Goal: Communication & Community: Answer question/provide support

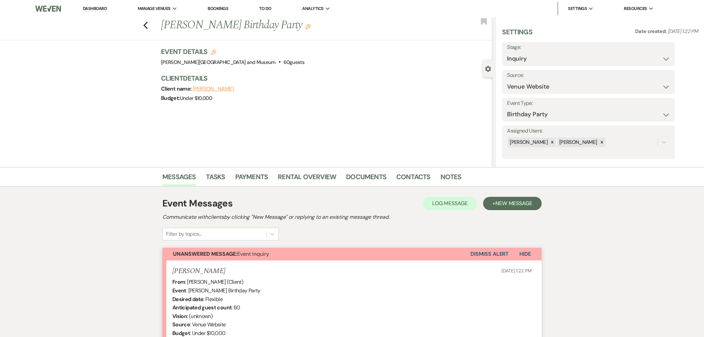
click at [411, 171] on link "Contacts" at bounding box center [413, 178] width 34 height 15
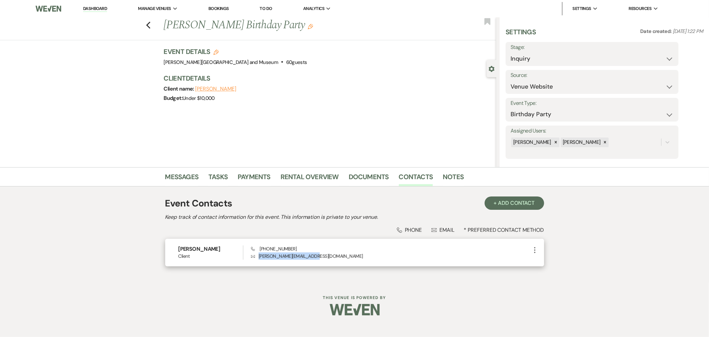
drag, startPoint x: 325, startPoint y: 252, endPoint x: 254, endPoint y: 260, distance: 70.9
click at [254, 260] on div "Johnny Monsarrat Client Phone (617) 939-5065 Envelope johnny@eventsinsider.com …" at bounding box center [354, 252] width 379 height 28
copy p "johnny@eventsinsider.com"
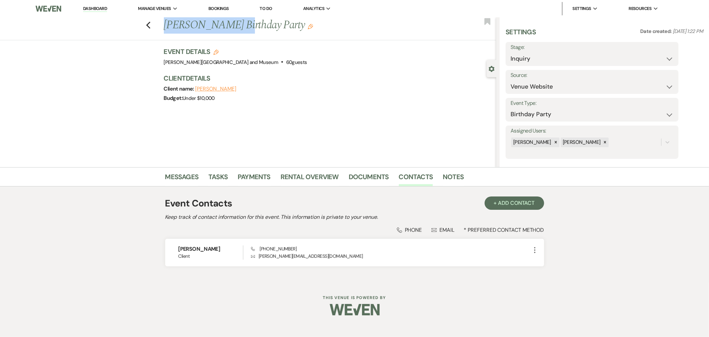
drag, startPoint x: 164, startPoint y: 25, endPoint x: 238, endPoint y: 22, distance: 74.9
click at [238, 22] on h1 "Johnny Monsarrat's Birthday Party Edit" at bounding box center [295, 25] width 263 height 16
copy h1 "Johnny Monsarrat"
click at [187, 176] on link "Messages" at bounding box center [182, 178] width 34 height 15
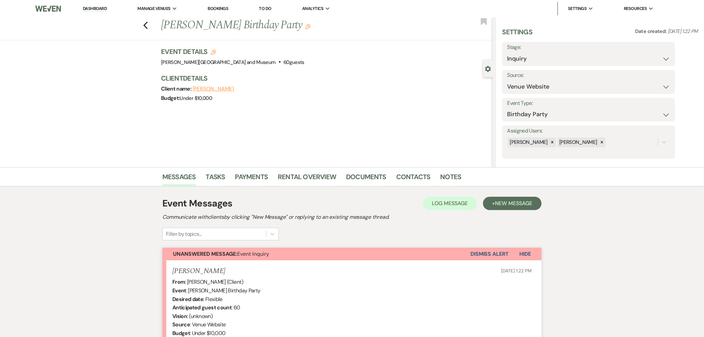
click at [97, 5] on li "Dashboard" at bounding box center [94, 8] width 31 height 13
click at [97, 7] on link "Dashboard" at bounding box center [95, 9] width 24 height 6
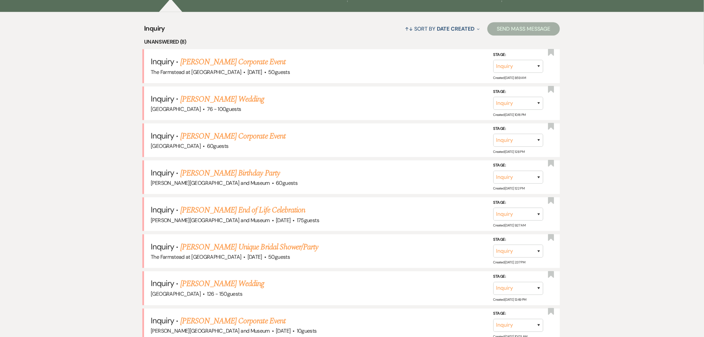
scroll to position [290, 0]
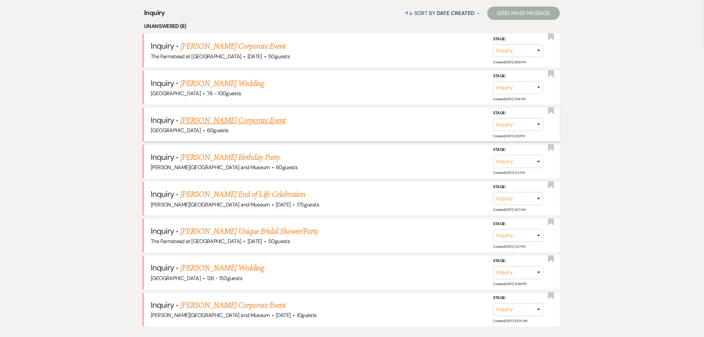
click at [234, 119] on link "Johnny Monsarrat's Corporate Event" at bounding box center [232, 120] width 105 height 12
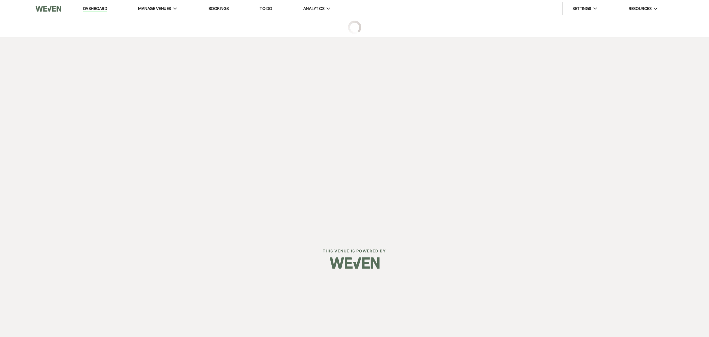
select select "5"
select select "9"
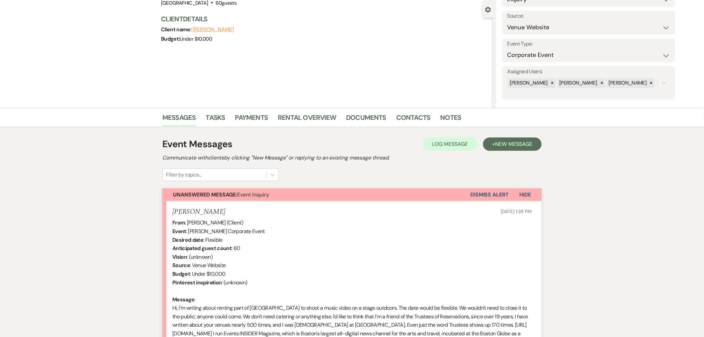
scroll to position [164, 0]
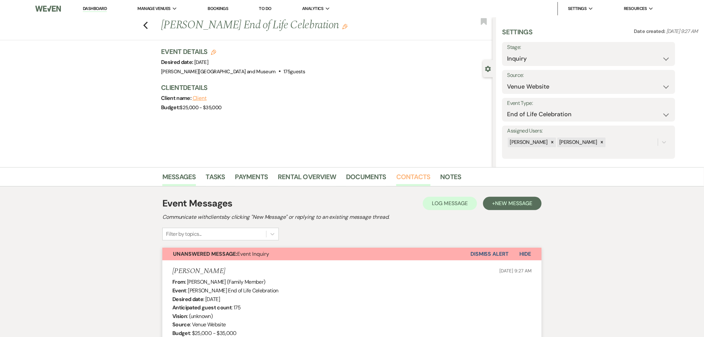
click at [405, 173] on link "Contacts" at bounding box center [413, 178] width 34 height 15
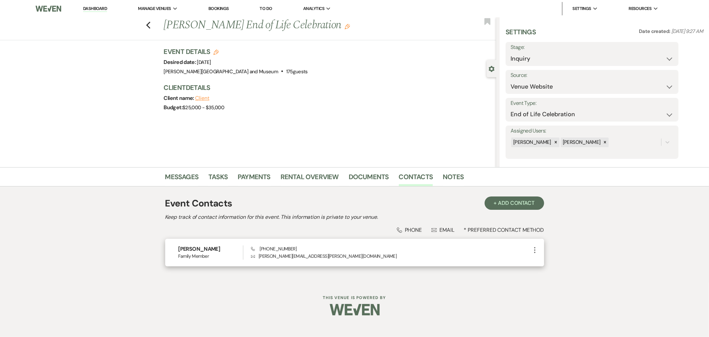
click at [297, 261] on div "[PERSON_NAME] Family Member Phone [PHONE_NUMBER] Envelope [PERSON_NAME][EMAIL_A…" at bounding box center [354, 252] width 379 height 28
drag, startPoint x: 295, startPoint y: 256, endPoint x: 260, endPoint y: 264, distance: 36.1
click at [256, 257] on p "Envelope [PERSON_NAME][EMAIL_ADDRESS][PERSON_NAME][DOMAIN_NAME]" at bounding box center [391, 255] width 280 height 7
copy p "[PERSON_NAME][EMAIL_ADDRESS][PERSON_NAME][DOMAIN_NAME]"
drag, startPoint x: 178, startPoint y: 165, endPoint x: 181, endPoint y: 168, distance: 4.2
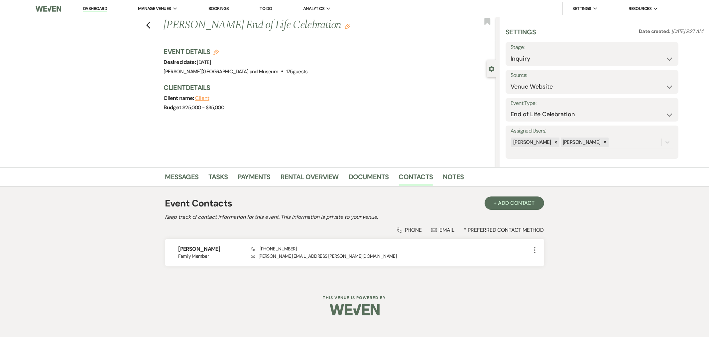
click at [179, 164] on div "Previous [PERSON_NAME] End of Life Celebration Edit Bookmark Gear Settings Sett…" at bounding box center [248, 92] width 497 height 150
click at [185, 177] on link "Messages" at bounding box center [182, 178] width 34 height 15
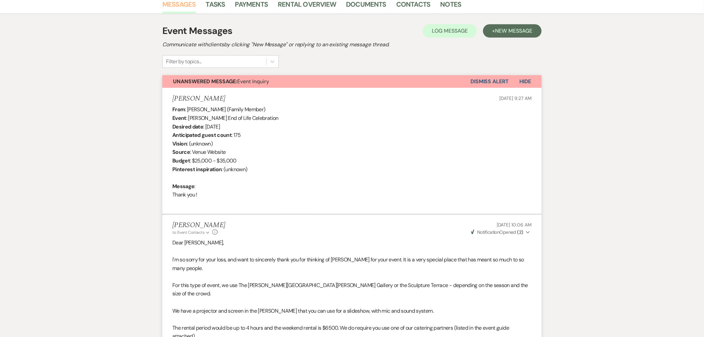
scroll to position [258, 0]
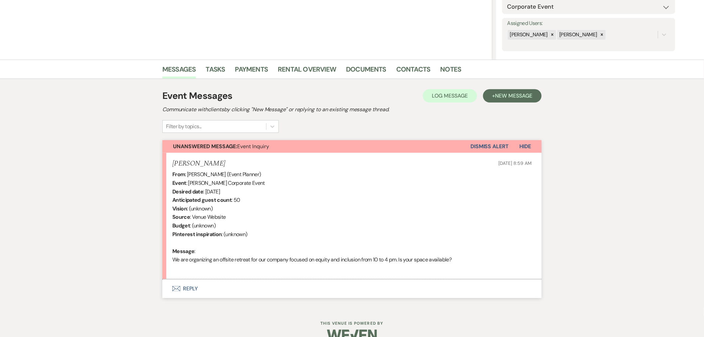
scroll to position [121, 0]
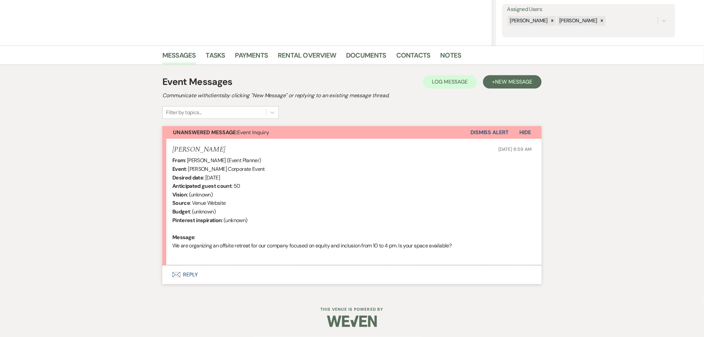
drag, startPoint x: 173, startPoint y: 147, endPoint x: 223, endPoint y: 140, distance: 50.7
click at [223, 140] on li "Miriam Aylward Aug 11, 2025, 8:59 AM From : Miriam Aylward (Event Planner) Even…" at bounding box center [351, 202] width 379 height 127
copy h5 "Miriam Aylward"
click at [410, 54] on link "Contacts" at bounding box center [413, 57] width 34 height 15
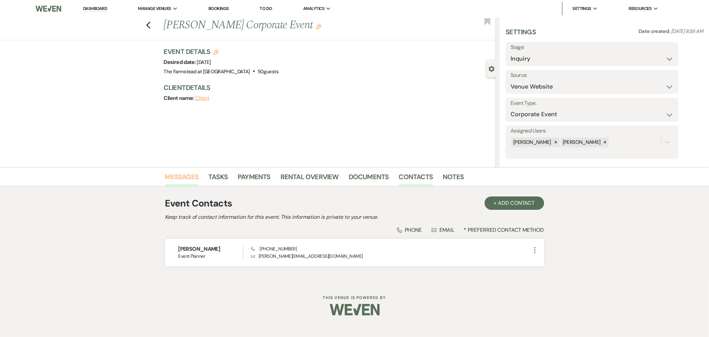
click at [182, 172] on link "Messages" at bounding box center [182, 178] width 34 height 15
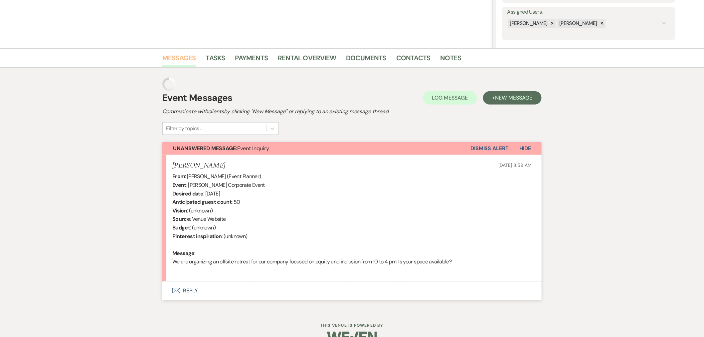
scroll to position [121, 0]
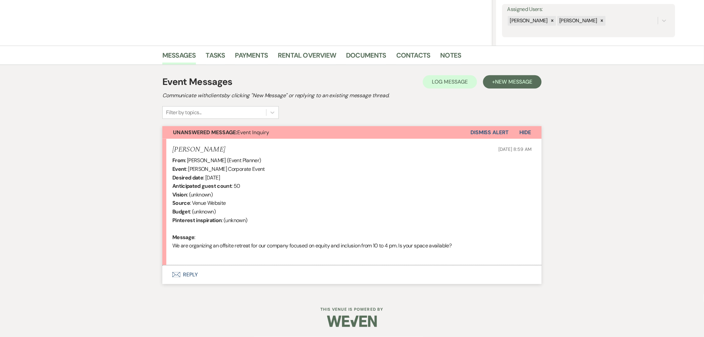
click at [197, 274] on button "Envelope Reply" at bounding box center [351, 274] width 379 height 19
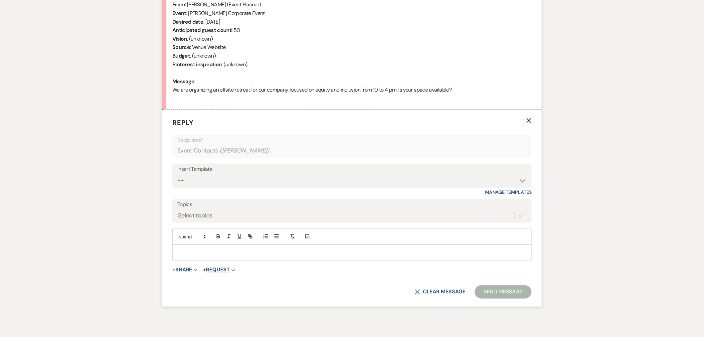
scroll to position [294, 0]
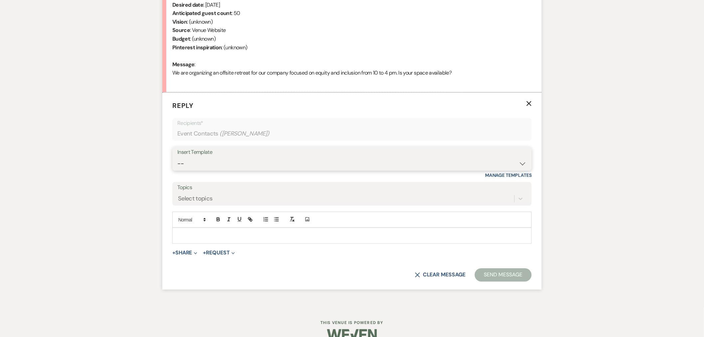
click at [226, 157] on select "-- Wedding Inquiry Response Contract (Pre-Booked Leads) Post Event Thank You 20…" at bounding box center [351, 163] width 349 height 13
select select "3281"
click at [177, 157] on select "-- Wedding Inquiry Response Contract (Pre-Booked Leads) Post Event Thank You 20…" at bounding box center [351, 163] width 349 height 13
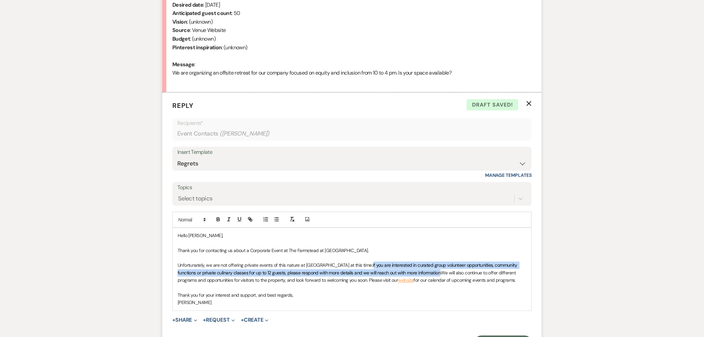
drag, startPoint x: 363, startPoint y: 264, endPoint x: 440, endPoint y: 270, distance: 77.0
click at [440, 270] on span "If you are interested in curated group volunteer opportunities, community funct…" at bounding box center [348, 268] width 341 height 13
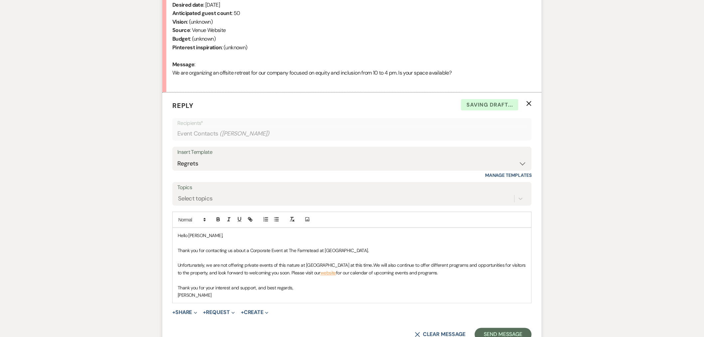
click at [379, 265] on span "We will also continue to offer different programs and opportunities for visitor…" at bounding box center [352, 268] width 349 height 13
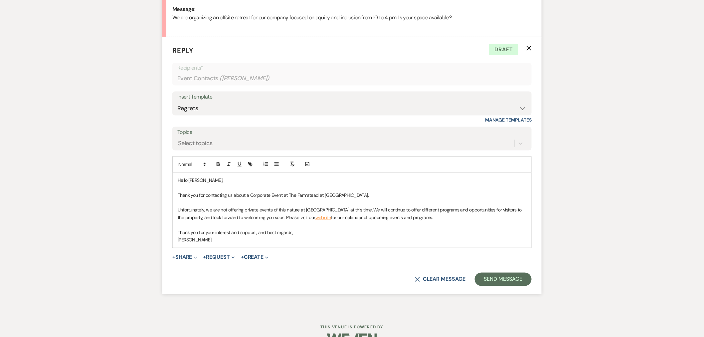
scroll to position [367, 0]
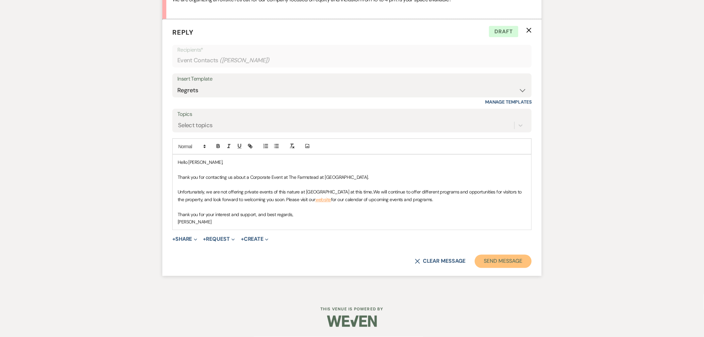
click at [513, 263] on button "Send Message" at bounding box center [503, 260] width 57 height 13
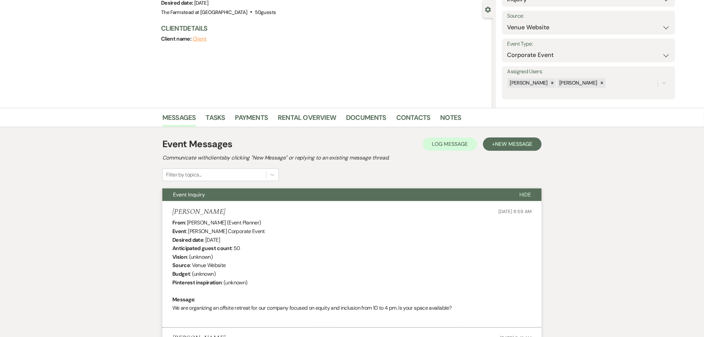
scroll to position [0, 0]
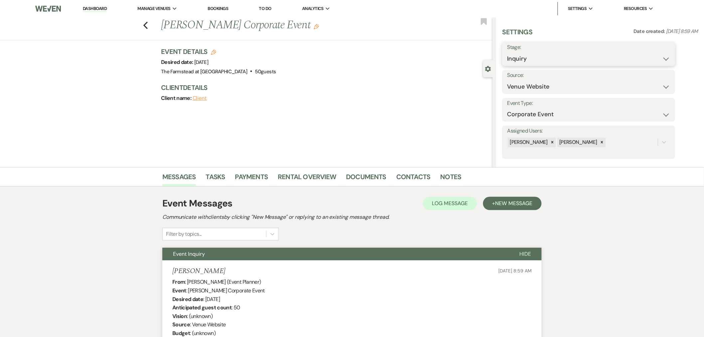
click at [586, 55] on select "Inquiry Follow Up Tour Requested Tour Confirmed Toured Proposal Sent Booked Lost" at bounding box center [588, 58] width 163 height 13
select select "8"
click at [507, 52] on select "Inquiry Follow Up Tour Requested Tour Confirmed Toured Proposal Sent Booked Lost" at bounding box center [588, 58] width 163 height 13
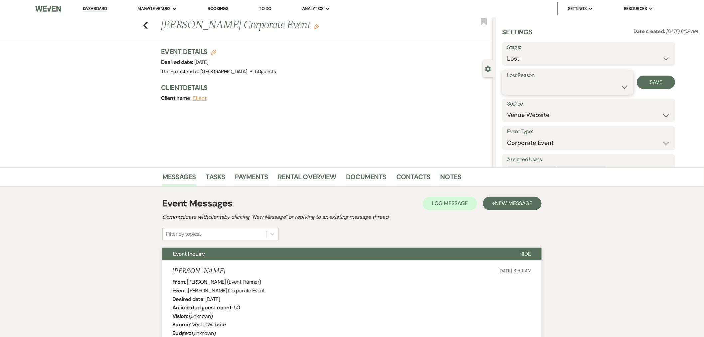
click at [546, 88] on select "Booked Elsewhere Budget Date Unavailable No Response Not a Good Match Capacity …" at bounding box center [567, 86] width 121 height 13
select select "1"
click at [507, 80] on select "Booked Elsewhere Budget Date Unavailable No Response Not a Good Match Capacity …" at bounding box center [567, 86] width 121 height 13
click at [609, 86] on input "Other" at bounding box center [617, 86] width 41 height 13
type input "Reset"
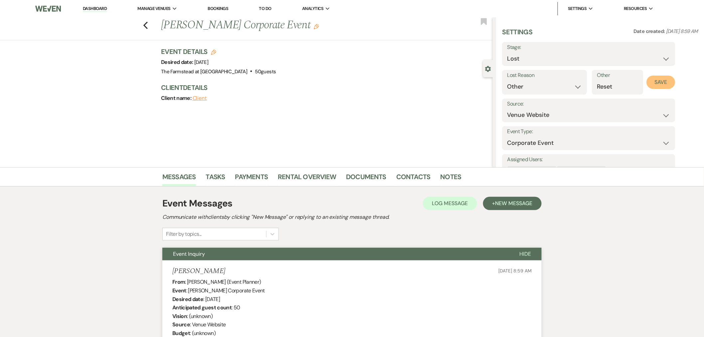
click at [633, 77] on button "Save" at bounding box center [660, 81] width 29 height 13
click at [101, 9] on link "Dashboard" at bounding box center [95, 9] width 24 height 6
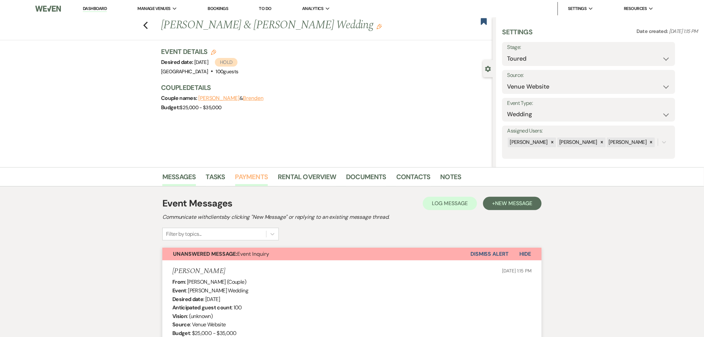
click at [254, 177] on link "Payments" at bounding box center [251, 178] width 33 height 15
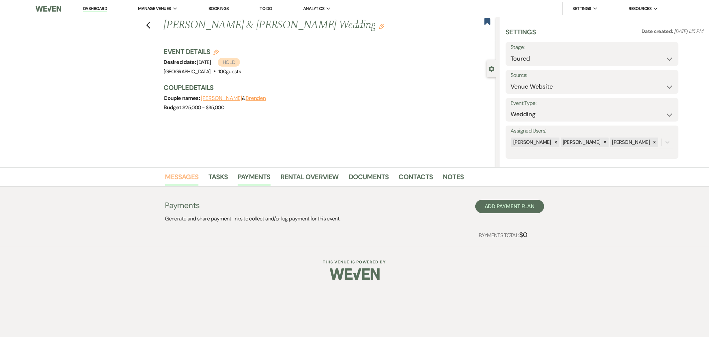
click at [194, 174] on link "Messages" at bounding box center [182, 178] width 34 height 15
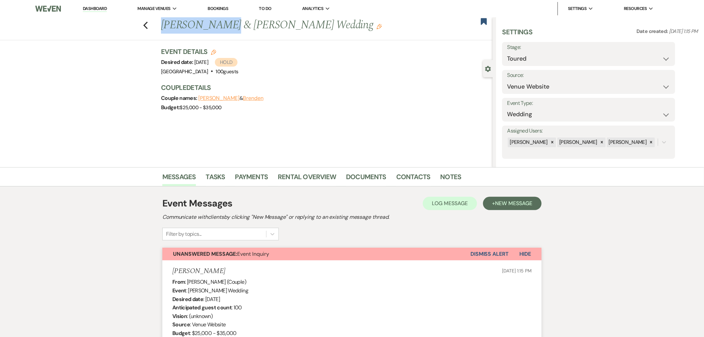
drag, startPoint x: 165, startPoint y: 24, endPoint x: 217, endPoint y: 21, distance: 51.9
click at [217, 21] on h1 "Elena Qirjazi & Brenden's Wedding Edit" at bounding box center [292, 25] width 263 height 16
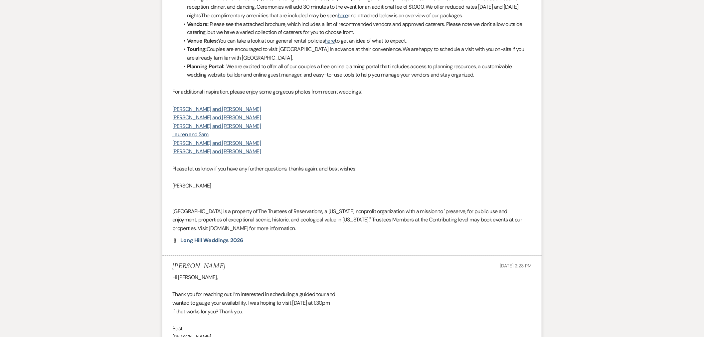
scroll to position [517, 0]
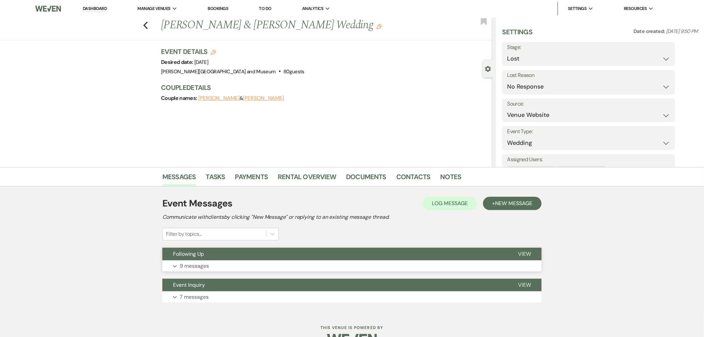
click at [263, 268] on button "Expand 9 messages" at bounding box center [351, 265] width 379 height 11
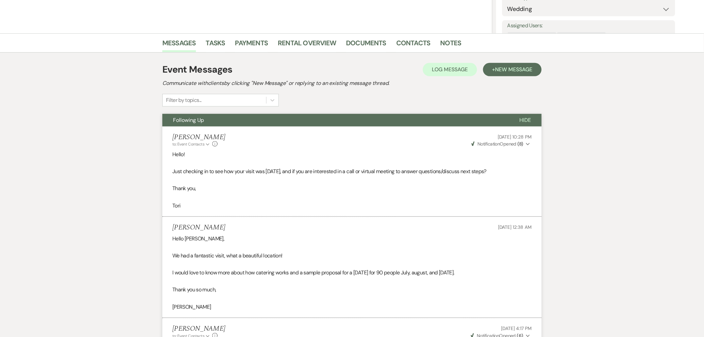
scroll to position [172, 0]
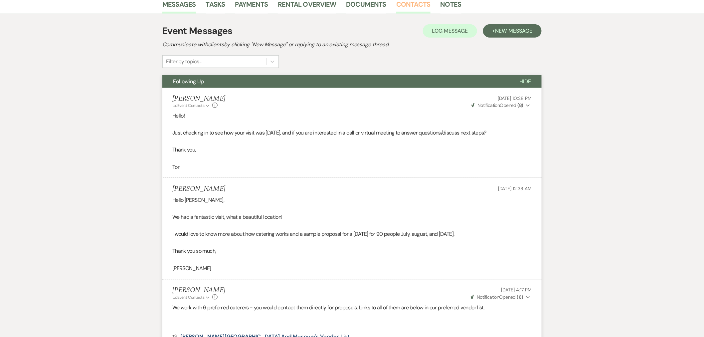
click at [413, 8] on link "Contacts" at bounding box center [413, 6] width 34 height 15
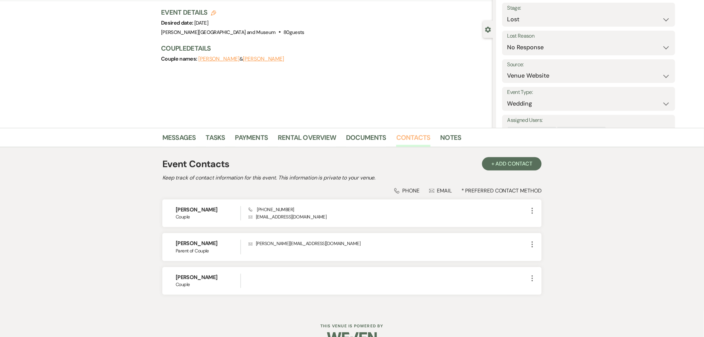
scroll to position [56, 0]
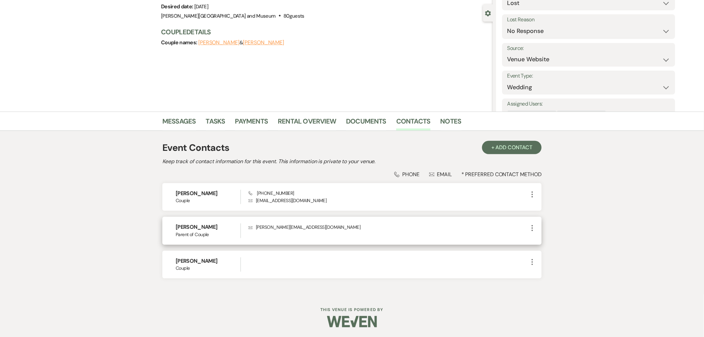
drag, startPoint x: 213, startPoint y: 225, endPoint x: 169, endPoint y: 228, distance: 44.1
click at [169, 228] on div "Larissa Shyjan Parent of Couple Envelope l.shyjan@icloud.com More" at bounding box center [351, 231] width 379 height 28
copy h6 "Larissa Shyjan"
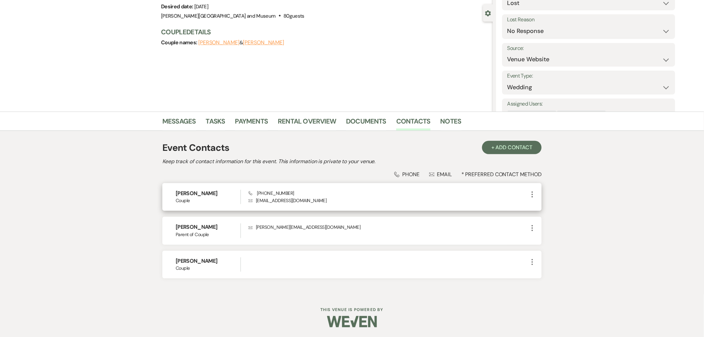
click at [206, 190] on h6 "Alexa Skrivanek" at bounding box center [208, 193] width 65 height 7
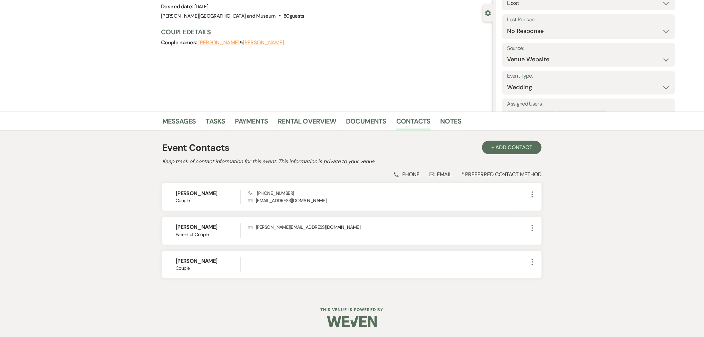
copy h6 "Skrivanek"
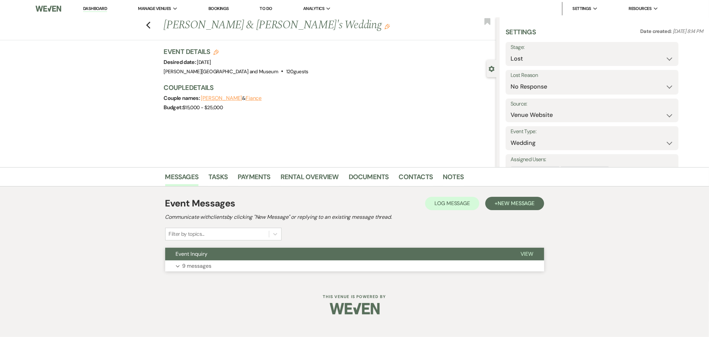
click at [218, 267] on button "Expand 9 messages" at bounding box center [354, 265] width 379 height 11
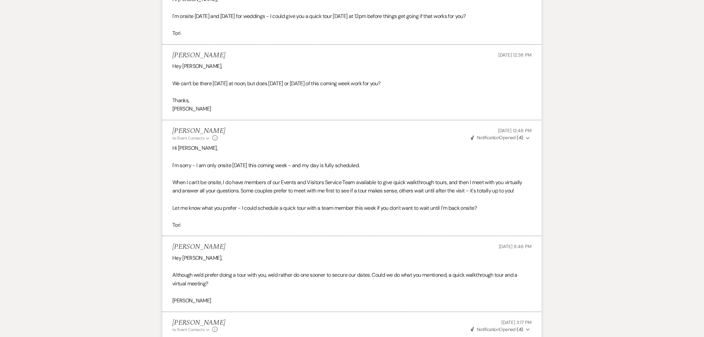
scroll to position [1006, 0]
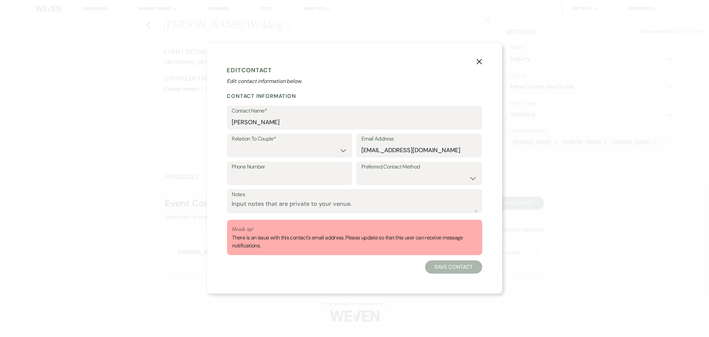
click at [478, 63] on use "button" at bounding box center [479, 61] width 5 height 5
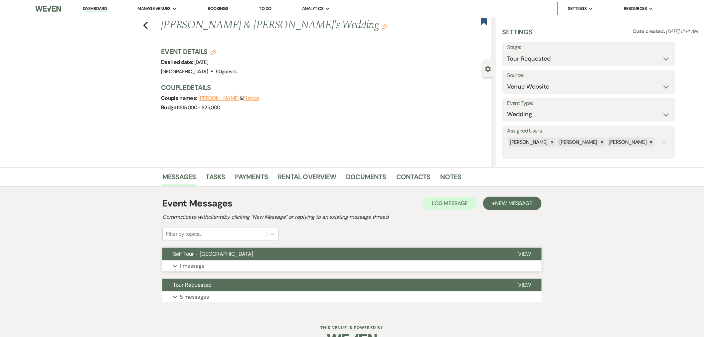
click at [244, 261] on button "Expand 1 message" at bounding box center [351, 265] width 379 height 11
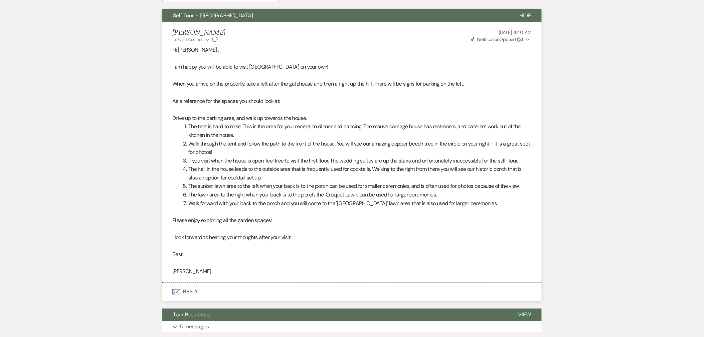
scroll to position [258, 0]
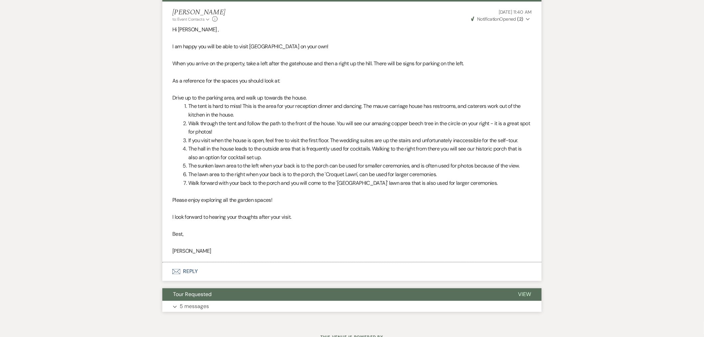
click at [255, 298] on button "Tour Requested" at bounding box center [334, 294] width 345 height 13
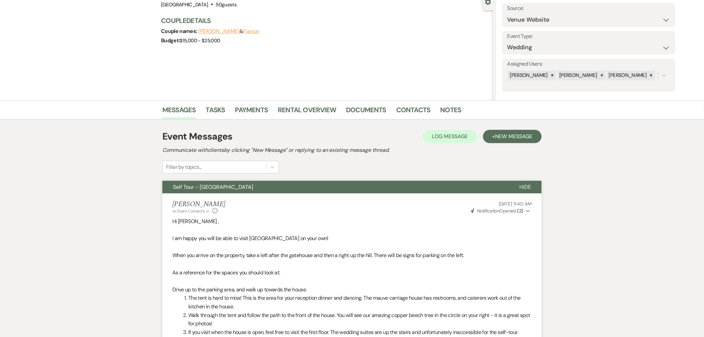
scroll to position [0, 0]
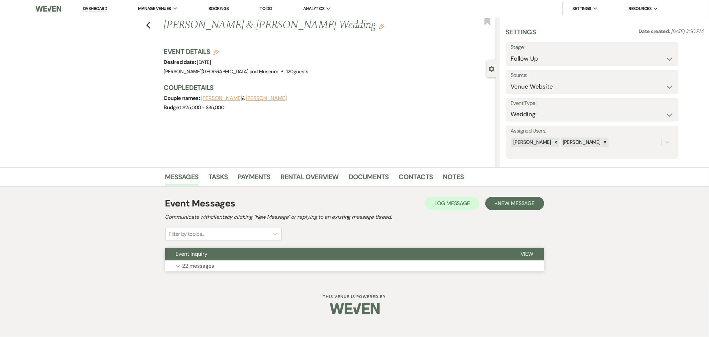
click at [256, 259] on button "Event Inquiry" at bounding box center [337, 253] width 345 height 13
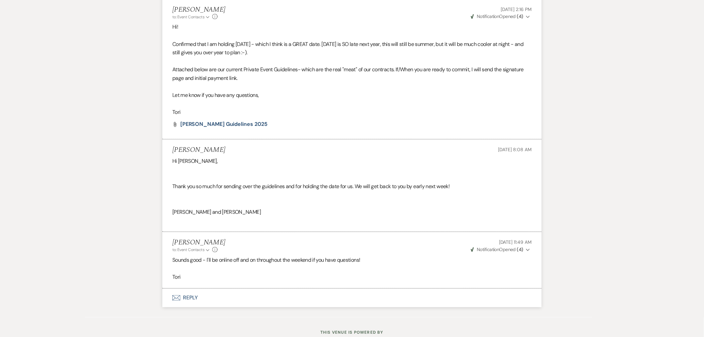
scroll to position [2542, 0]
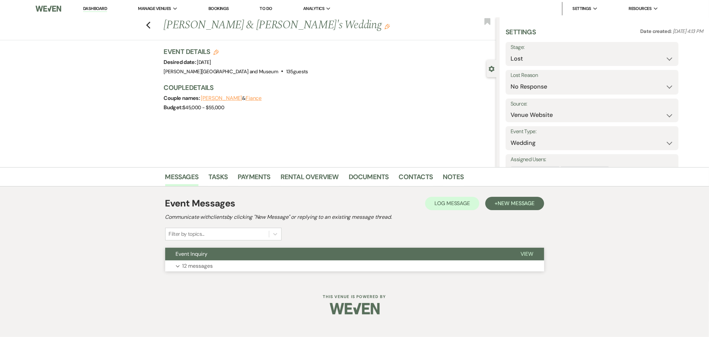
click at [265, 260] on button "Event Inquiry" at bounding box center [337, 253] width 345 height 13
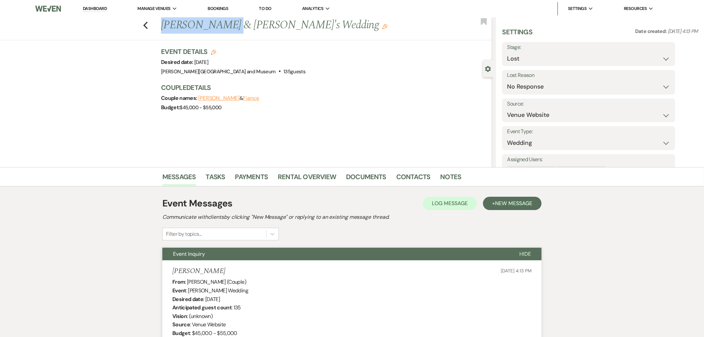
drag, startPoint x: 164, startPoint y: 24, endPoint x: 220, endPoint y: 28, distance: 56.7
click at [220, 28] on h1 "[PERSON_NAME] & [PERSON_NAME]'s Wedding Edit" at bounding box center [292, 25] width 263 height 16
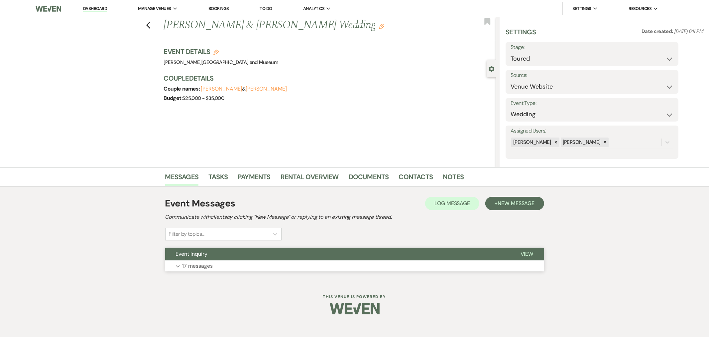
click at [209, 265] on p "17 messages" at bounding box center [198, 265] width 31 height 9
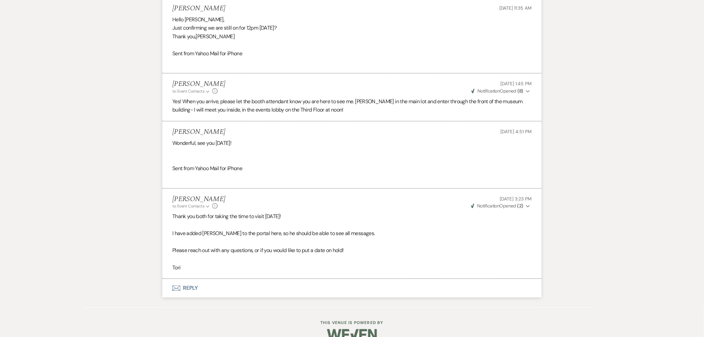
scroll to position [1667, 0]
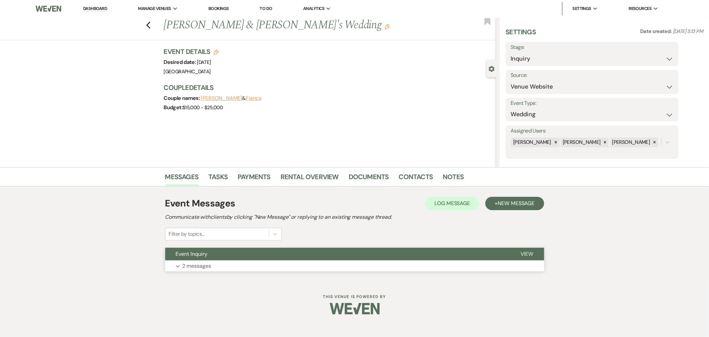
drag, startPoint x: 0, startPoint y: 0, endPoint x: 235, endPoint y: 257, distance: 348.9
click at [235, 257] on button "Event Inquiry" at bounding box center [337, 253] width 345 height 13
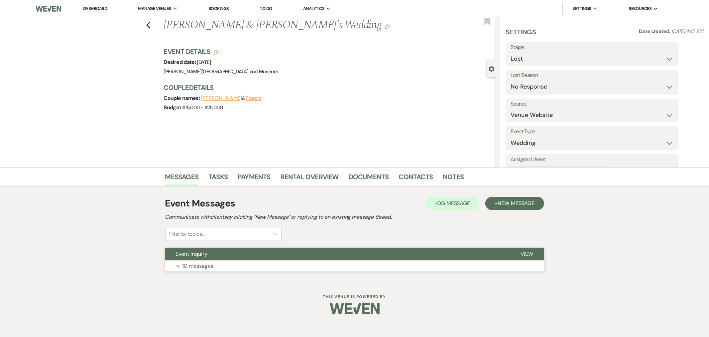
click at [227, 258] on button "Event Inquiry" at bounding box center [337, 253] width 345 height 13
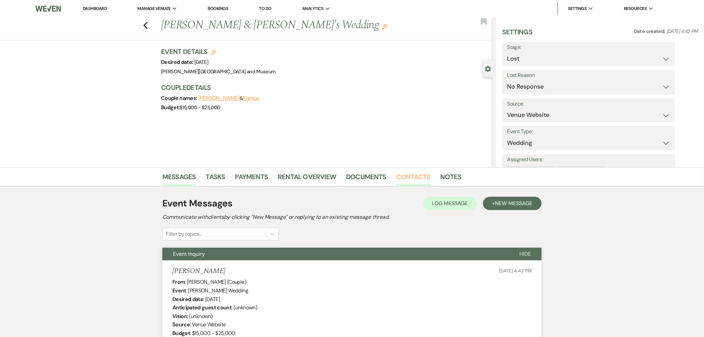
click at [408, 180] on link "Contacts" at bounding box center [413, 178] width 34 height 15
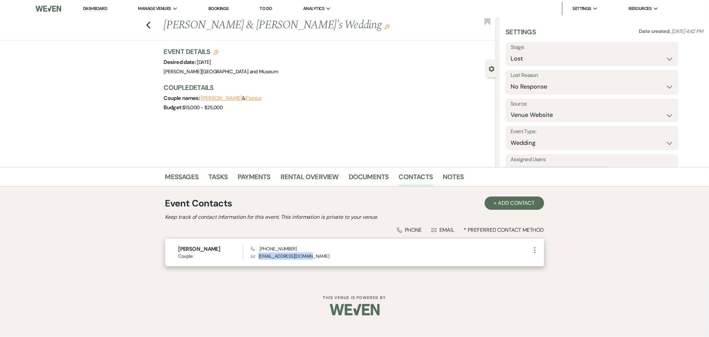
drag, startPoint x: 319, startPoint y: 251, endPoint x: 258, endPoint y: 257, distance: 61.1
click at [258, 257] on p "Envelope brandy44tate@gmail.com" at bounding box center [391, 255] width 280 height 7
drag, startPoint x: 212, startPoint y: 247, endPoint x: 167, endPoint y: 246, distance: 44.6
click at [167, 246] on div "Brandy Tate Couple Phone (225) 978-6477 Envelope brandy44tate@gmail.com More" at bounding box center [354, 252] width 379 height 28
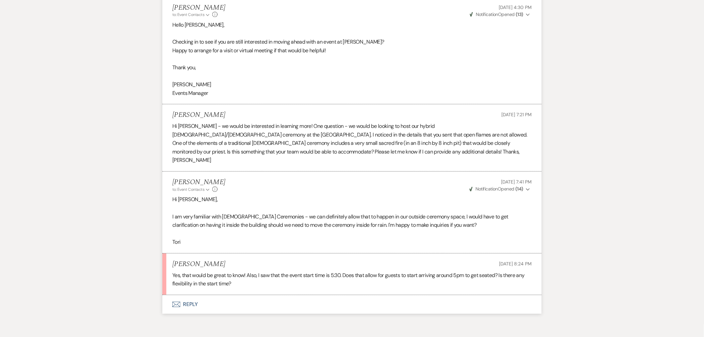
scroll to position [842, 0]
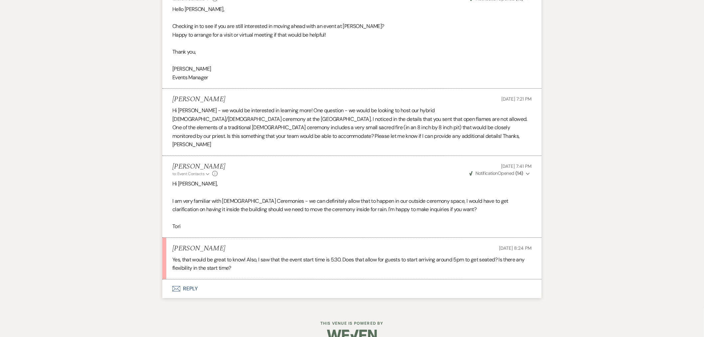
drag, startPoint x: 172, startPoint y: 239, endPoint x: 218, endPoint y: 242, distance: 45.3
click at [218, 244] on div "[PERSON_NAME] [DATE] 8:24 PM" at bounding box center [351, 248] width 359 height 8
click at [211, 244] on h5 "[PERSON_NAME]" at bounding box center [198, 248] width 53 height 8
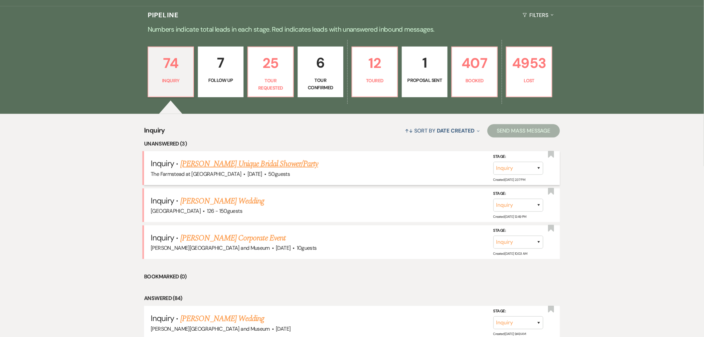
click at [230, 162] on link "[PERSON_NAME] Unique Bridal Shower/Party" at bounding box center [249, 164] width 138 height 12
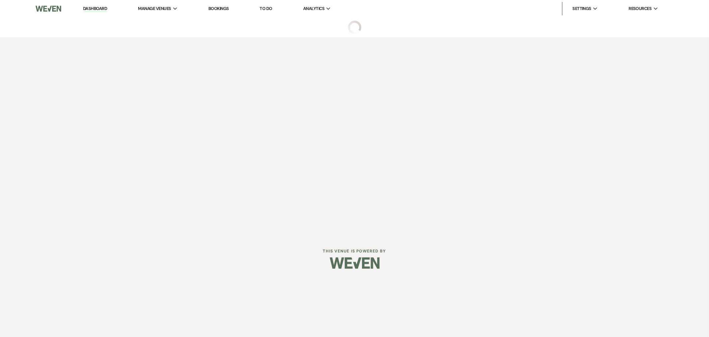
select select "5"
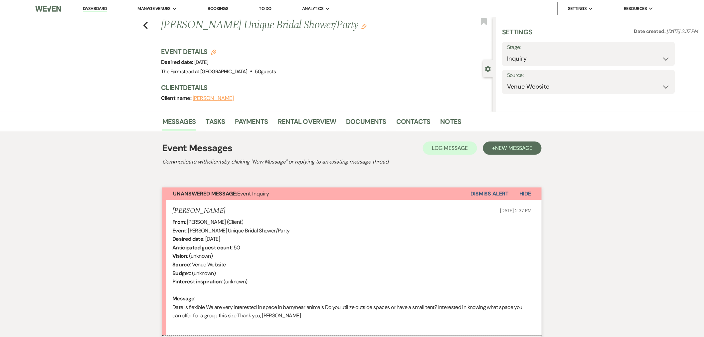
select select "13"
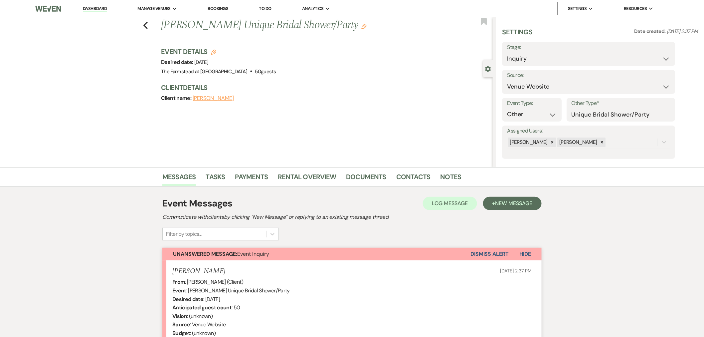
scroll to position [225, 0]
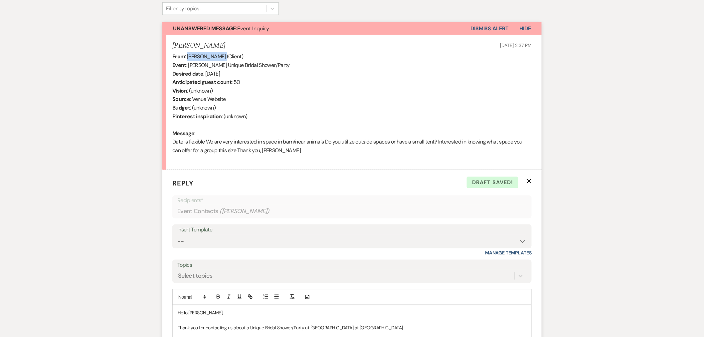
drag, startPoint x: 188, startPoint y: 55, endPoint x: 213, endPoint y: 66, distance: 27.7
click at [218, 52] on div "From : Gail Biancucci (Client) Event : Gail Biancucci's Unique Bridal Shower/Pa…" at bounding box center [351, 107] width 359 height 111
copy div "Gail Biancucci"
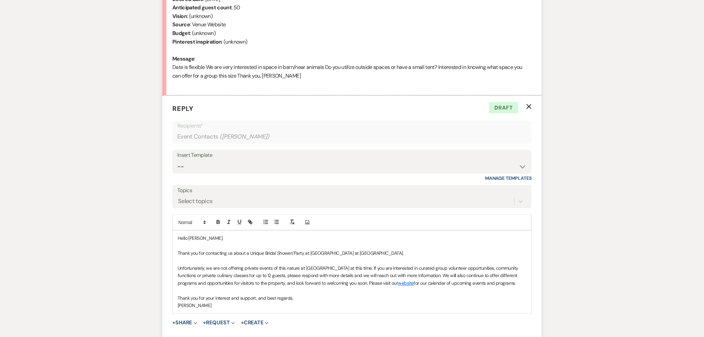
scroll to position [311, 0]
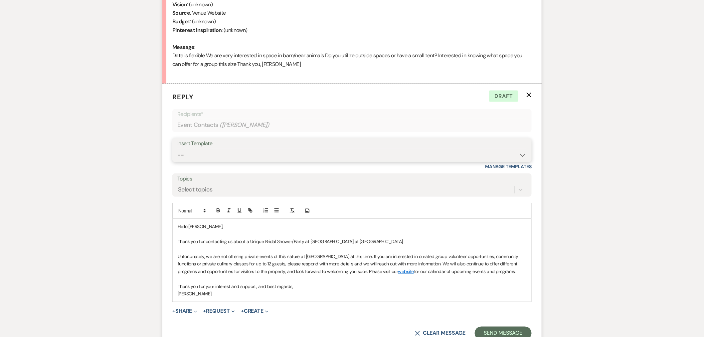
click at [519, 154] on select "-- Wedding Inquiry Response Contract (Pre-Booked Leads) Post Event Thank You 20…" at bounding box center [351, 154] width 349 height 13
select select "3281"
click at [177, 148] on select "-- Wedding Inquiry Response Contract (Pre-Booked Leads) Post Event Thank You 20…" at bounding box center [351, 154] width 349 height 13
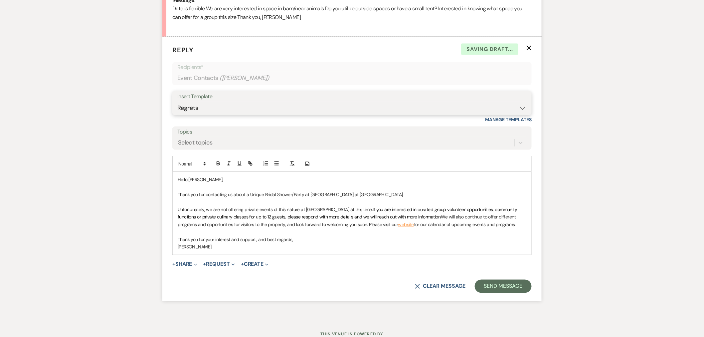
scroll to position [383, 0]
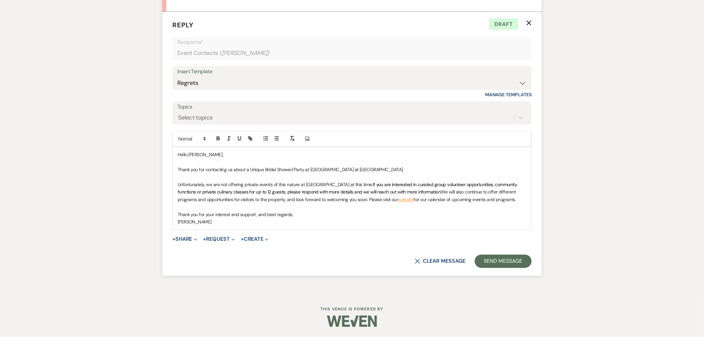
drag, startPoint x: 361, startPoint y: 184, endPoint x: 443, endPoint y: 191, distance: 81.8
click at [443, 191] on p "Unfortunately, we are not offering private events of this nature at Appleton Fa…" at bounding box center [352, 192] width 349 height 22
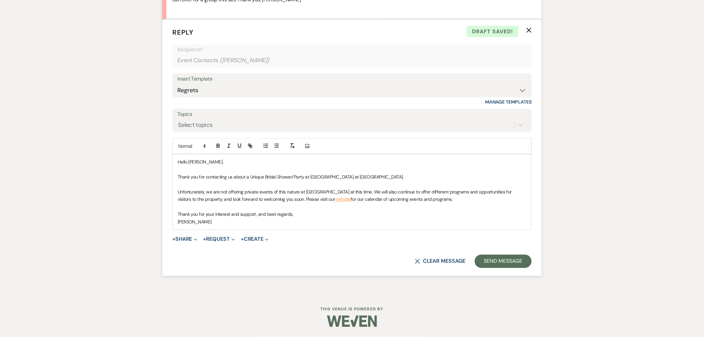
click at [312, 217] on p "Thank you for your interest and support, and best regards," at bounding box center [352, 214] width 349 height 7
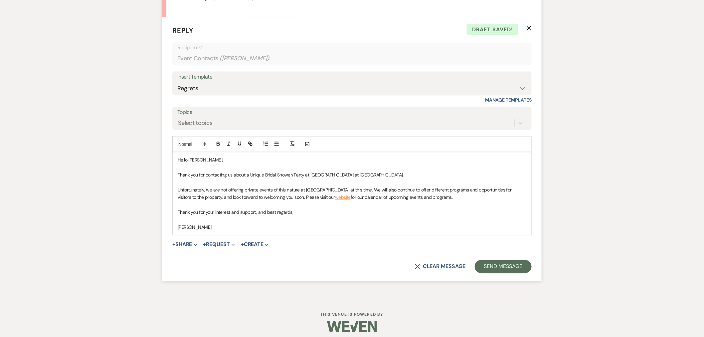
scroll to position [383, 0]
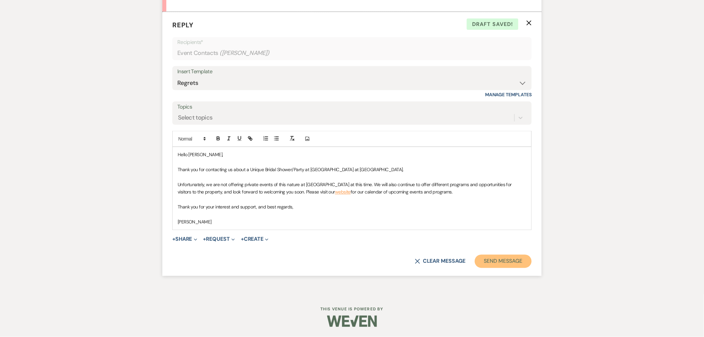
click at [498, 263] on button "Send Message" at bounding box center [503, 260] width 57 height 13
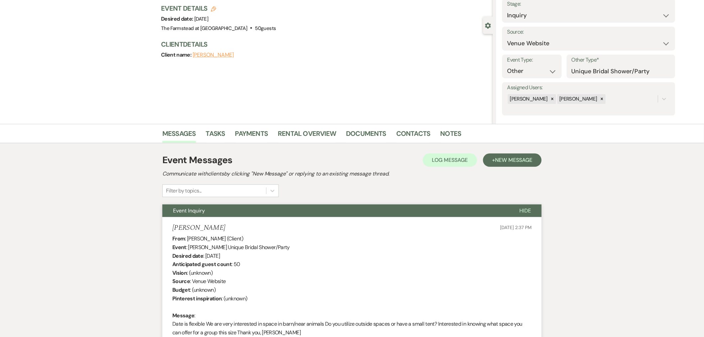
scroll to position [0, 0]
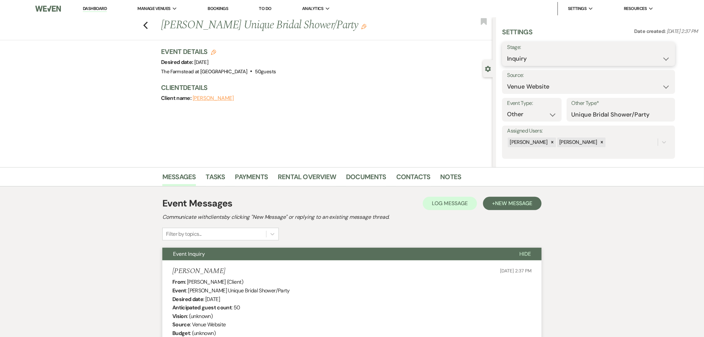
click at [580, 54] on select "Inquiry Follow Up Tour Requested Tour Confirmed Toured Proposal Sent Booked Lost" at bounding box center [588, 58] width 163 height 13
select select "8"
click at [507, 52] on select "Inquiry Follow Up Tour Requested Tour Confirmed Toured Proposal Sent Booked Lost" at bounding box center [588, 58] width 163 height 13
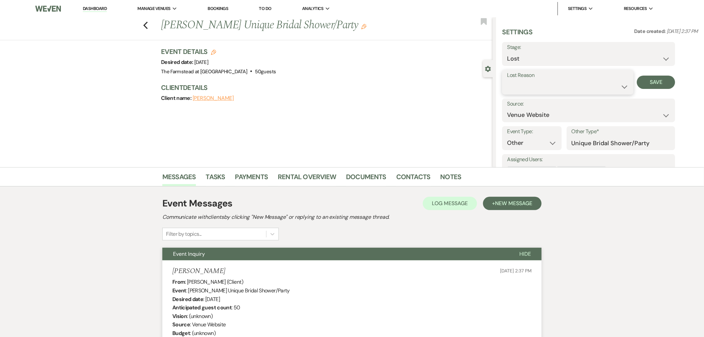
click at [547, 91] on select "Booked Elsewhere Budget Date Unavailable No Response Not a Good Match Capacity …" at bounding box center [567, 86] width 121 height 13
select select "1"
click at [507, 80] on select "Booked Elsewhere Budget Date Unavailable No Response Not a Good Match Capacity …" at bounding box center [567, 86] width 121 height 13
click at [613, 92] on input "Other" at bounding box center [617, 86] width 41 height 13
type input "Reset"
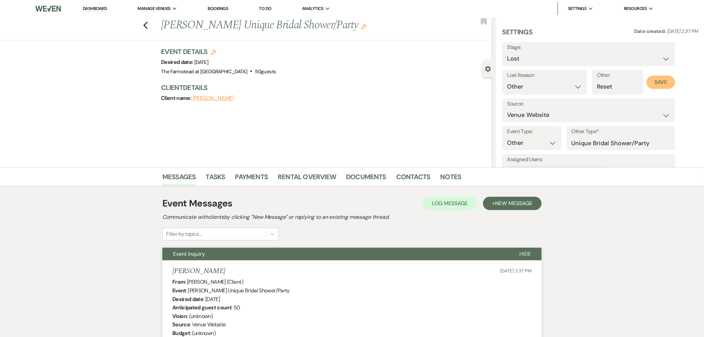
click at [665, 79] on button "Save" at bounding box center [660, 81] width 29 height 13
